Goal: Transaction & Acquisition: Purchase product/service

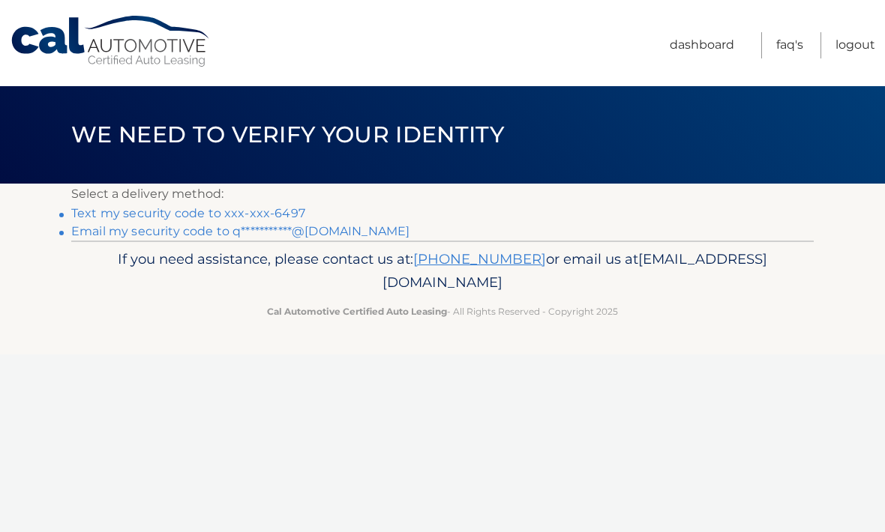
click at [288, 214] on link "Text my security code to xxx-xxx-6497" at bounding box center [188, 213] width 234 height 14
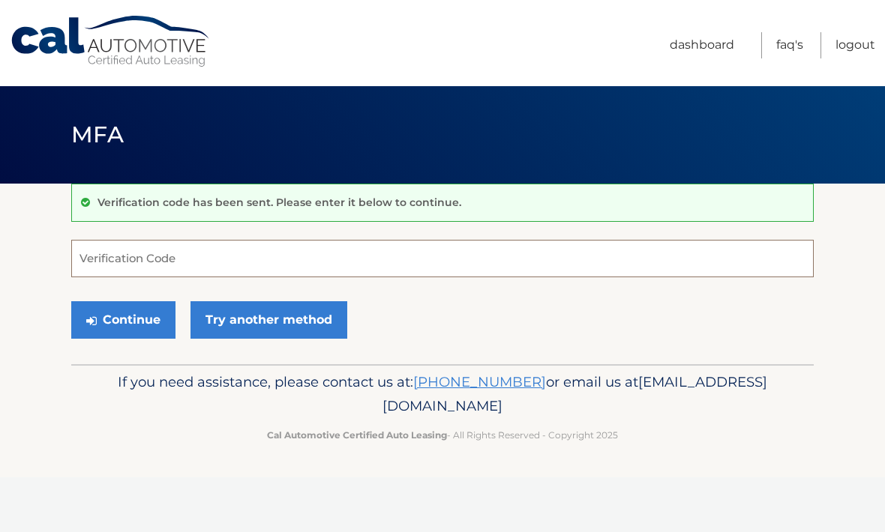
click at [284, 275] on input "Verification Code" at bounding box center [442, 258] width 742 height 37
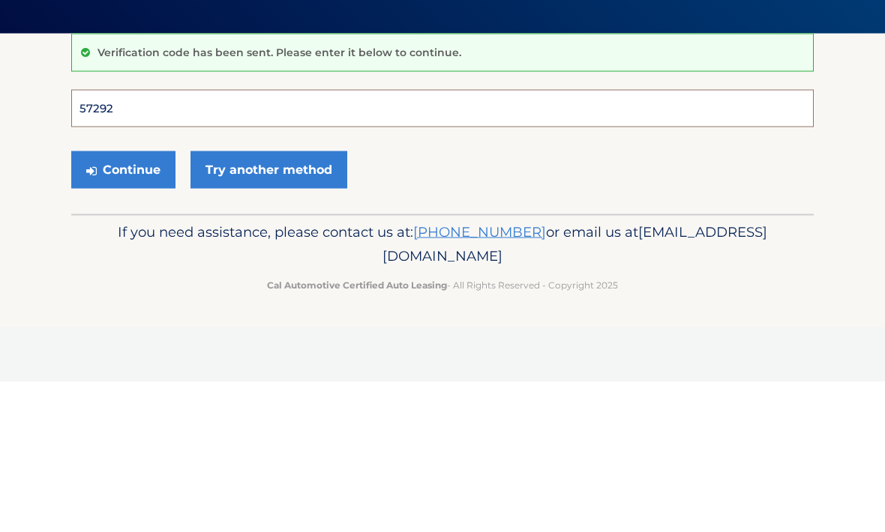
type input "572928"
click at [123, 301] on button "Continue" at bounding box center [123, 319] width 104 height 37
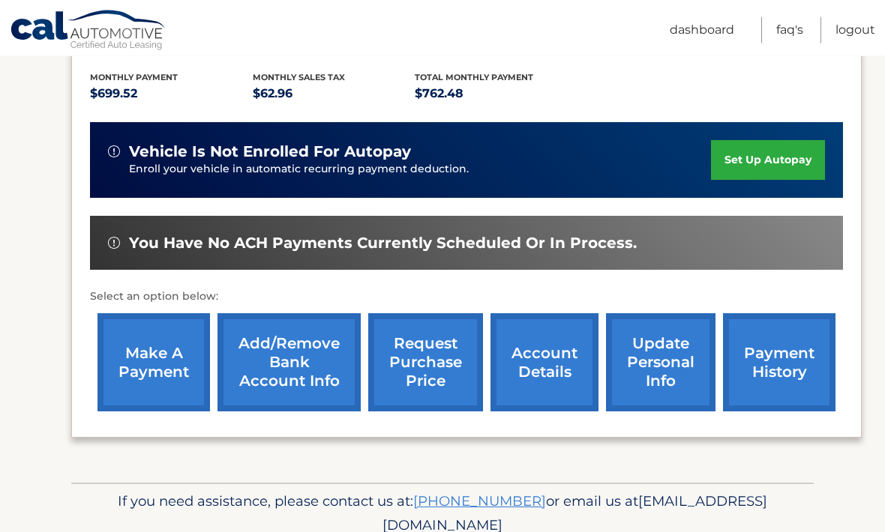
scroll to position [313, 0]
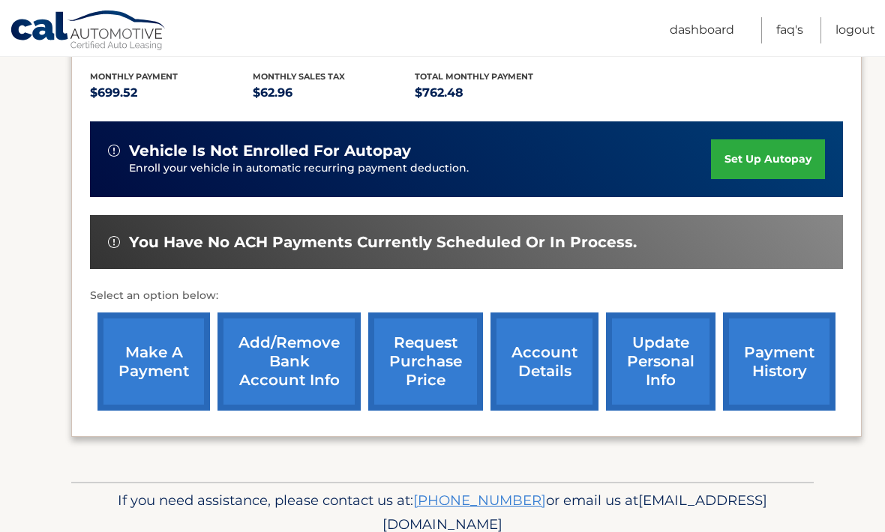
click at [159, 366] on link "make a payment" at bounding box center [153, 362] width 112 height 98
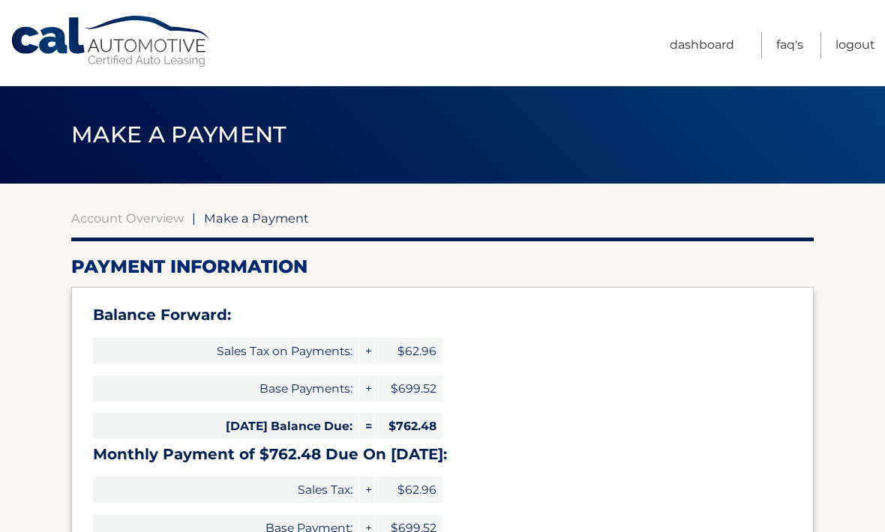
select select "MzQxN2ExOGMtZjU3OC00OWQ0LWExYWUtZTA0ZDJjNWI3ZGI0"
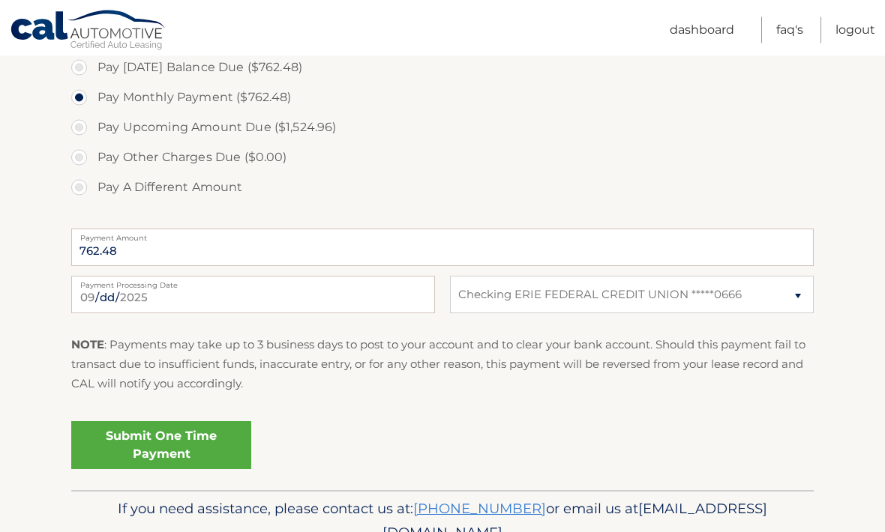
scroll to position [568, 0]
click at [222, 439] on link "Submit One Time Payment" at bounding box center [161, 445] width 180 height 48
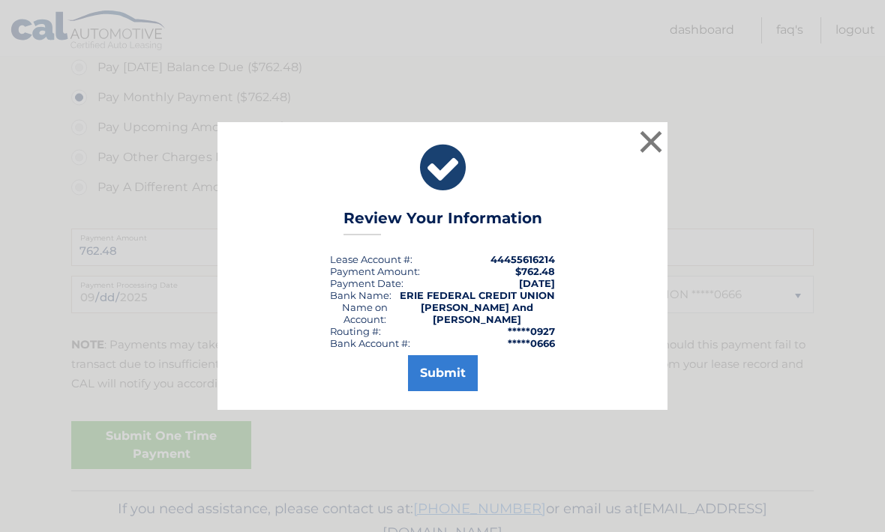
click at [444, 390] on button "Submit" at bounding box center [443, 373] width 70 height 36
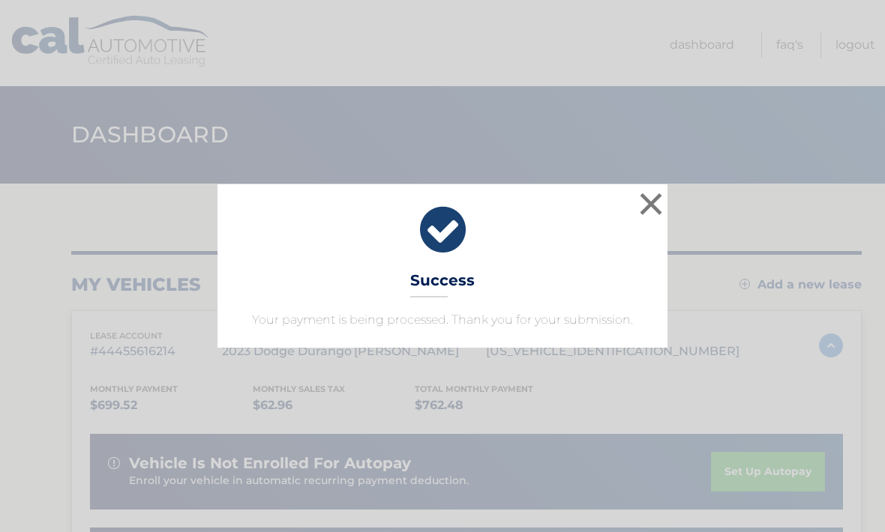
click at [651, 193] on button "×" at bounding box center [651, 204] width 30 height 30
